Goal: Navigation & Orientation: Understand site structure

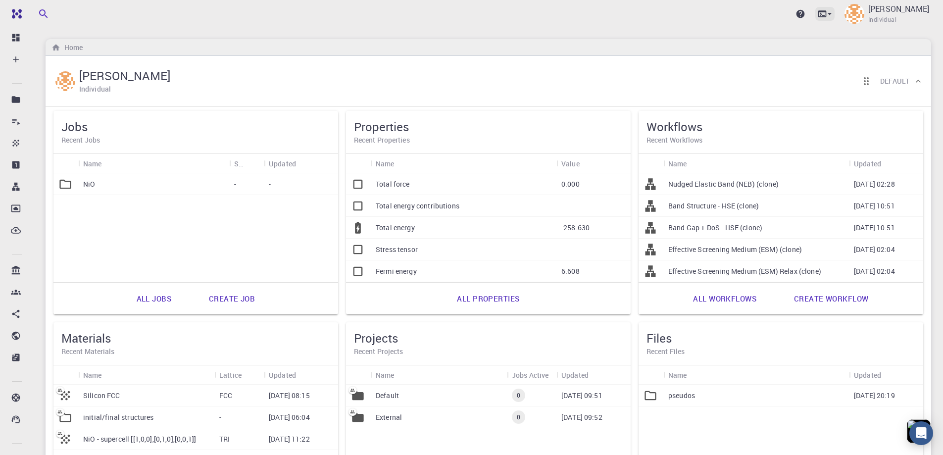
click at [832, 15] on icon at bounding box center [830, 14] width 4 height 2
click at [508, 18] on div at bounding box center [471, 227] width 943 height 455
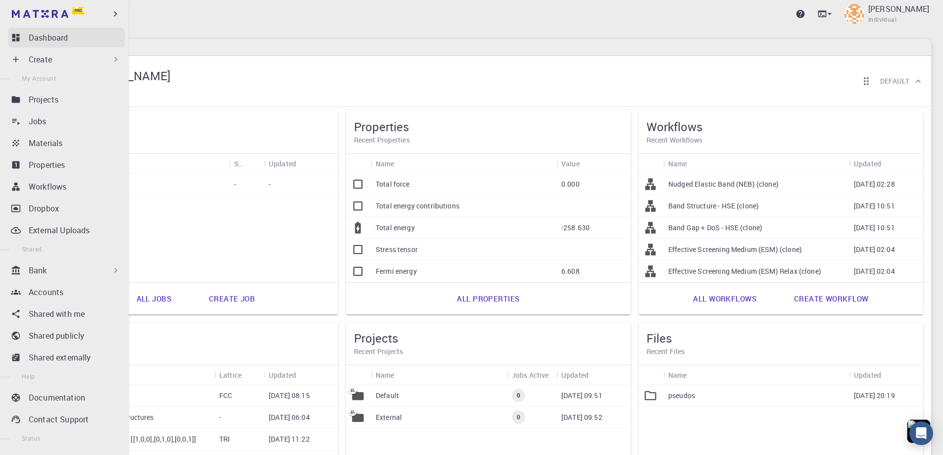
click at [45, 40] on p "Dashboard" at bounding box center [48, 38] width 39 height 12
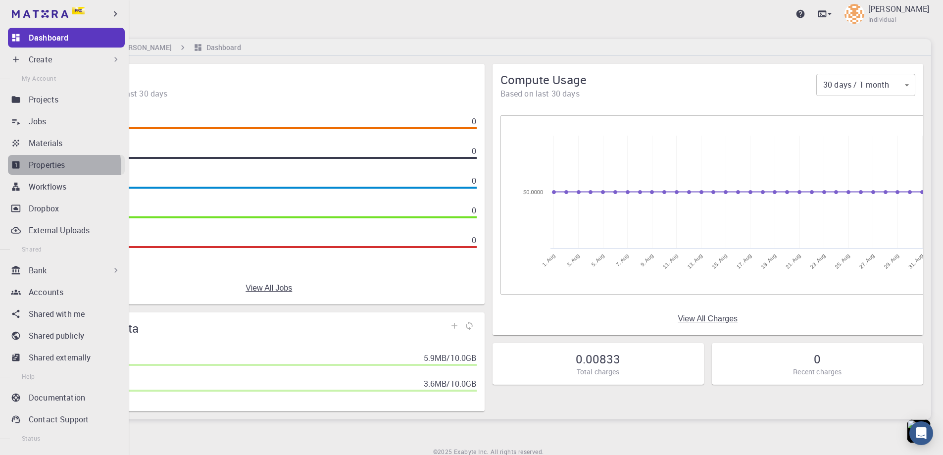
click at [53, 167] on p "Properties" at bounding box center [47, 165] width 37 height 12
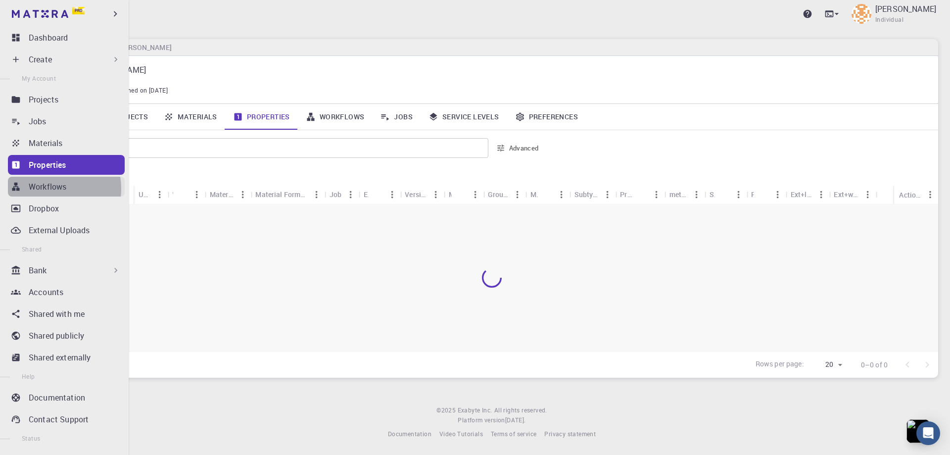
click at [50, 189] on p "Workflows" at bounding box center [48, 187] width 38 height 12
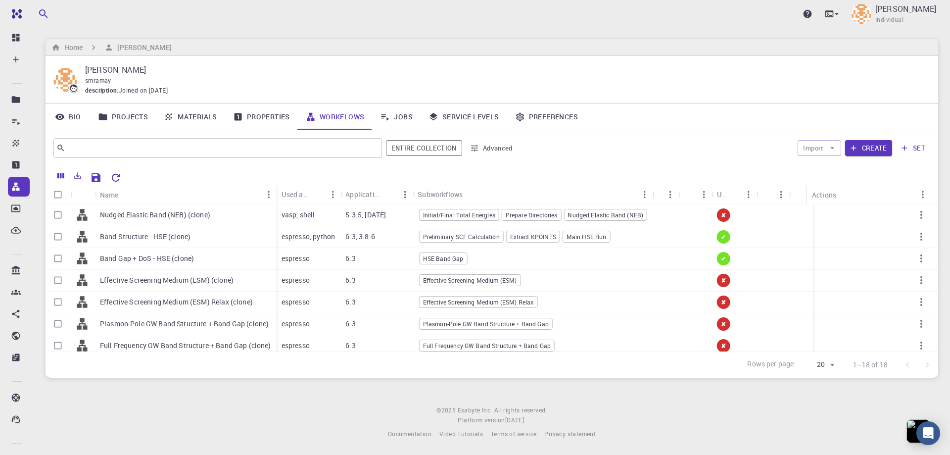
click at [357, 18] on div "Upgrade [PERSON_NAME] Individual" at bounding box center [492, 14] width 917 height 26
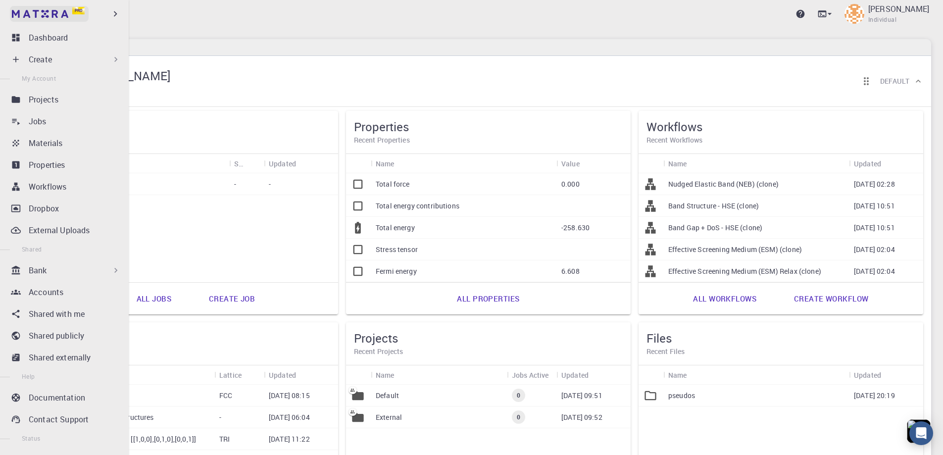
click at [31, 14] on img at bounding box center [40, 14] width 56 height 8
click at [51, 12] on img at bounding box center [40, 14] width 56 height 8
click at [114, 15] on icon "button" at bounding box center [115, 13] width 11 height 11
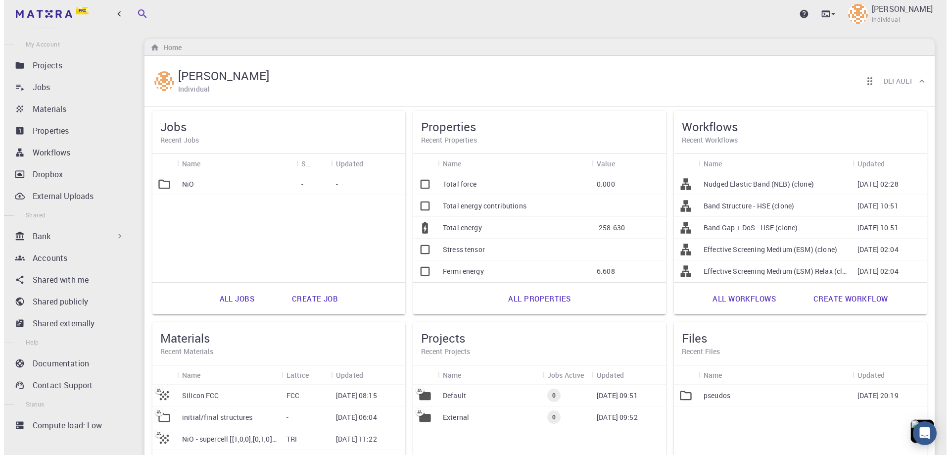
scroll to position [38, 0]
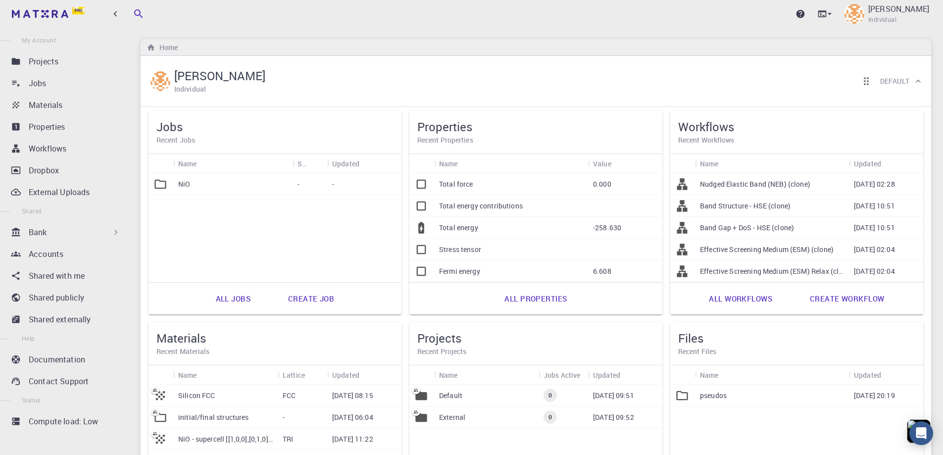
click at [599, 20] on div "Upgrade [PERSON_NAME] Individual" at bounding box center [536, 14] width 814 height 26
click at [48, 14] on img at bounding box center [40, 14] width 56 height 8
